Goal: Task Accomplishment & Management: Use online tool/utility

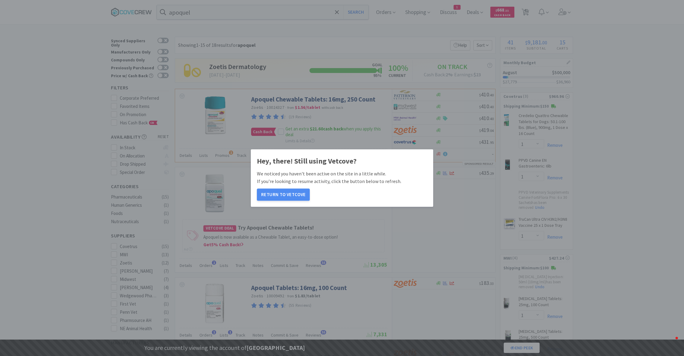
select select "1"
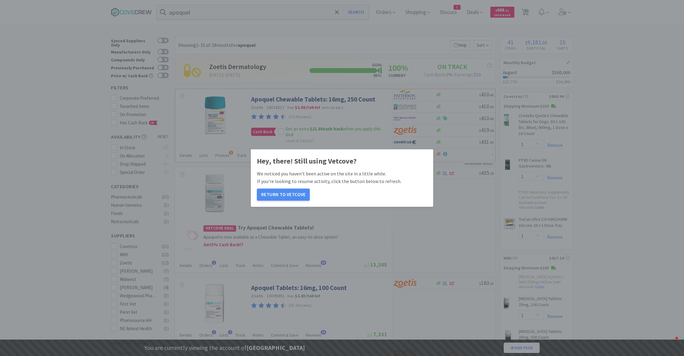
select select "1"
select select "4"
select select "1"
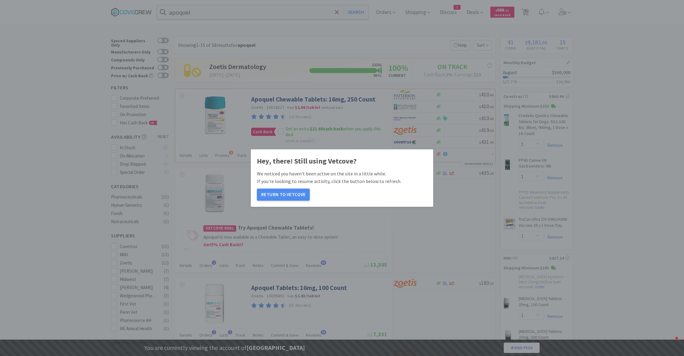
select select "1"
select select "2"
select select "1"
select select "2"
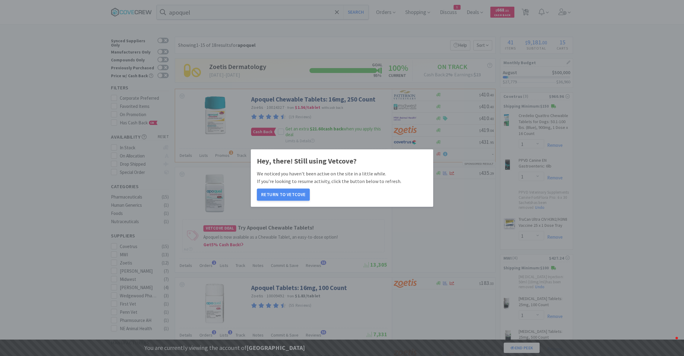
select select "1"
select select "5"
select select "2"
select select "1"
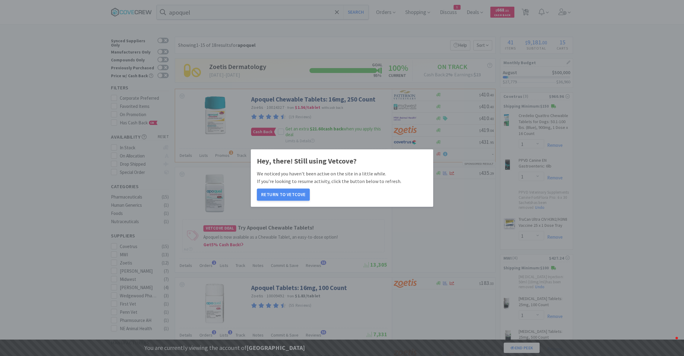
select select "1"
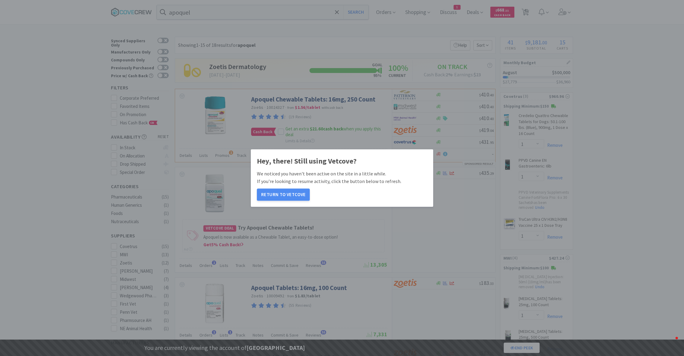
select select "1"
select select "2"
select select "1"
select select "2"
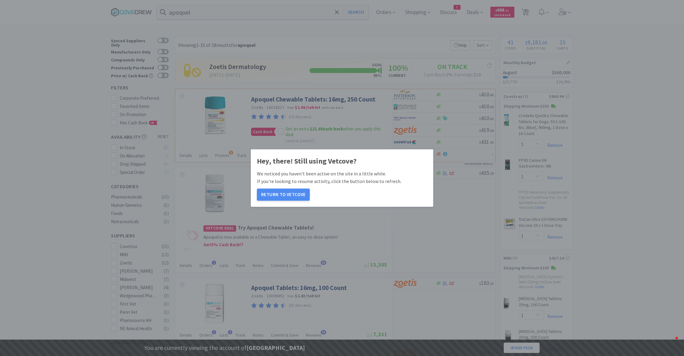
select select "1"
select select "2"
select select "1"
select select "3"
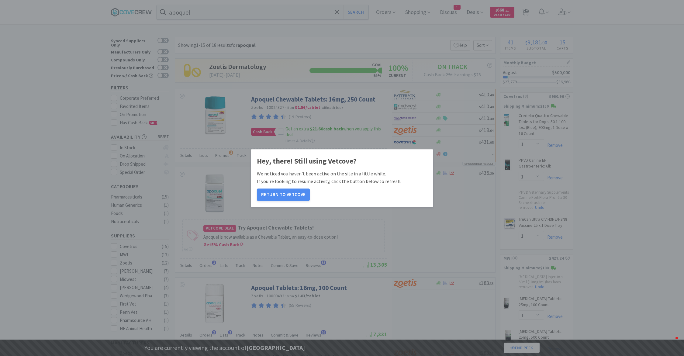
select select "3"
select select "1"
select select "2"
select select "5"
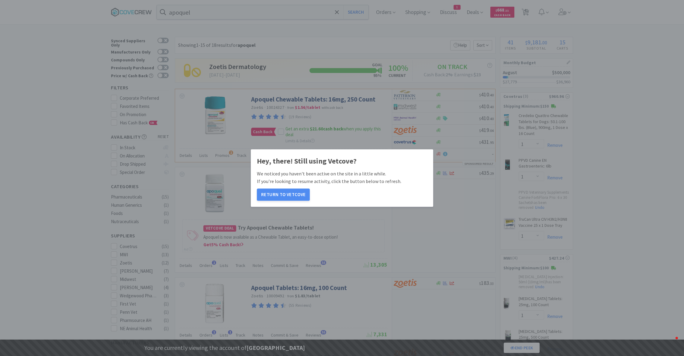
select select "2"
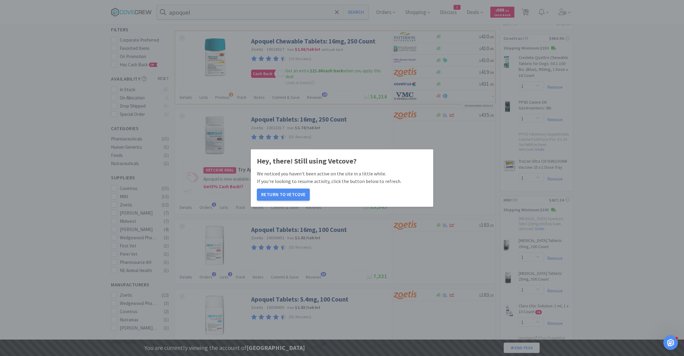
click at [570, 16] on div "Hey, there! Still using Vetcove? We noticed you haven't been active on the site…" at bounding box center [342, 178] width 684 height 356
